Goal: Information Seeking & Learning: Learn about a topic

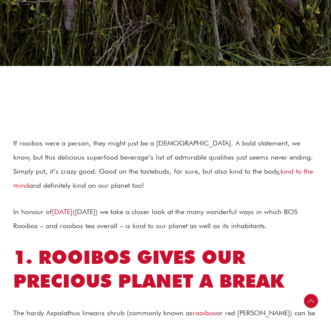
scroll to position [219, 0]
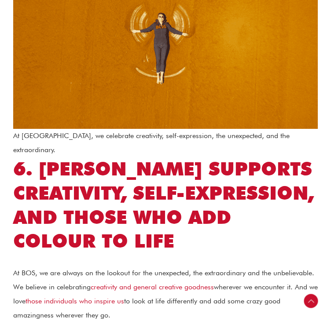
scroll to position [1697, 0]
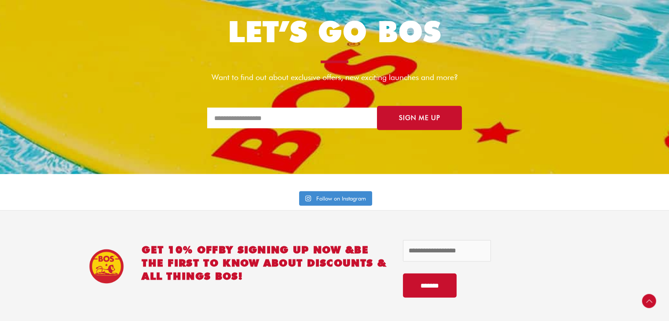
scroll to position [2125, 0]
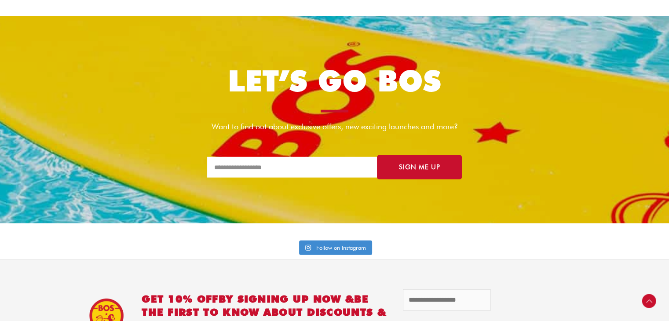
drag, startPoint x: 668, startPoint y: 259, endPoint x: 675, endPoint y: 262, distance: 7.7
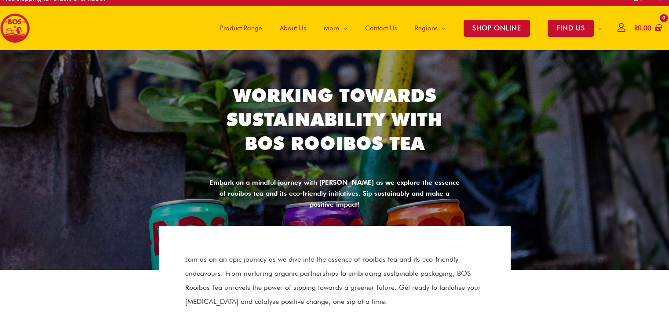
scroll to position [0, 0]
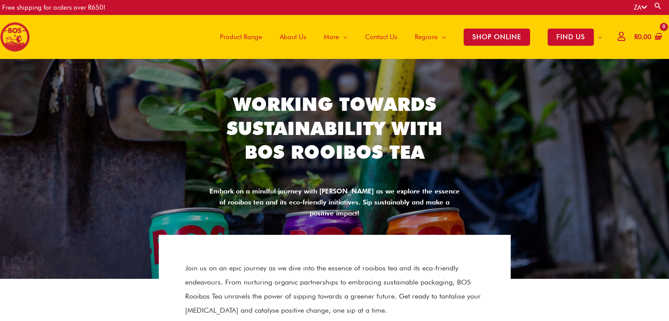
click at [613, 127] on section "Working Towards Sustainability With BOS Rooibos Tea Embark on a mindful journey…" at bounding box center [334, 155] width 660 height 135
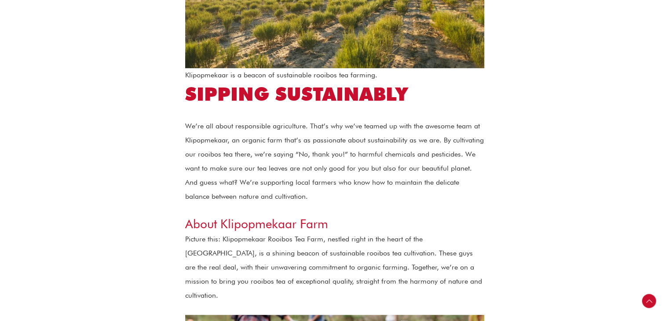
scroll to position [440, 0]
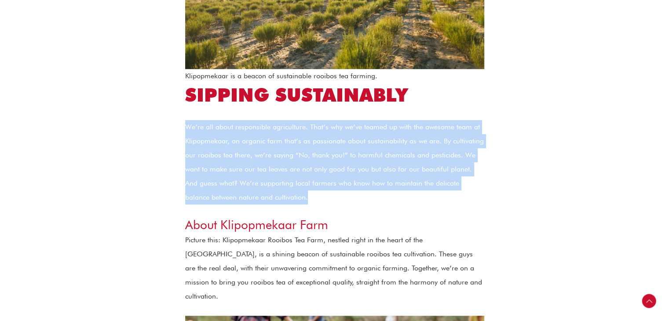
drag, startPoint x: 186, startPoint y: 127, endPoint x: 299, endPoint y: 201, distance: 135.2
click at [299, 201] on p "We’re all about responsible agriculture. That’s why we’ve teamed up with the aw…" at bounding box center [334, 162] width 299 height 84
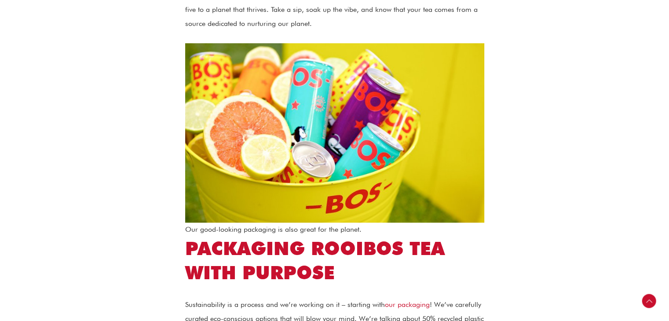
scroll to position [1179, 0]
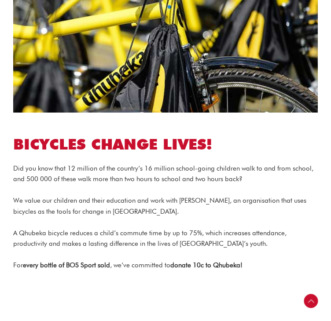
scroll to position [204, 0]
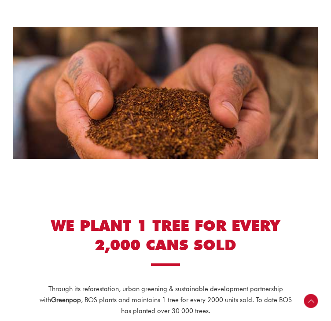
click at [320, 46] on section "HOW WE’RE GIVING BACK At BOS we know how important it is to give back, to our p…" at bounding box center [165, 19] width 331 height 323
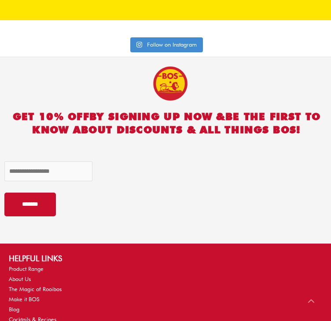
scroll to position [2104, 0]
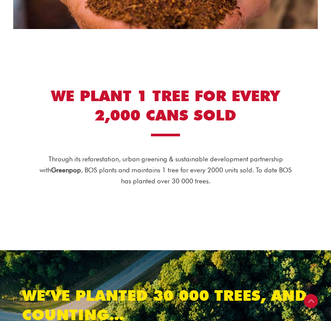
scroll to position [369, 0]
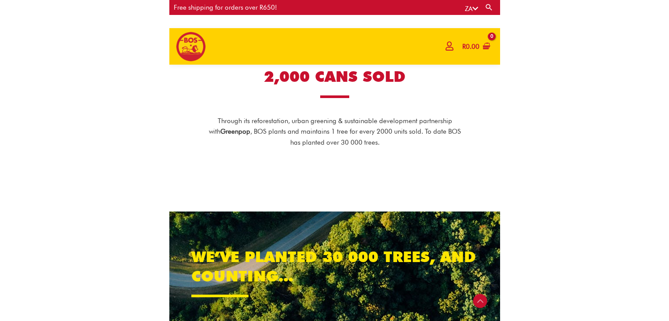
scroll to position [355, 0]
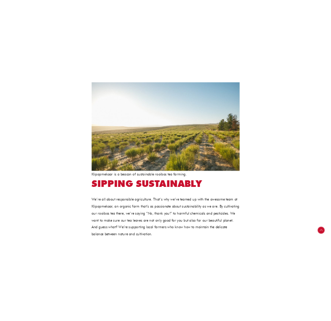
scroll to position [344, 0]
